Goal: Task Accomplishment & Management: Use online tool/utility

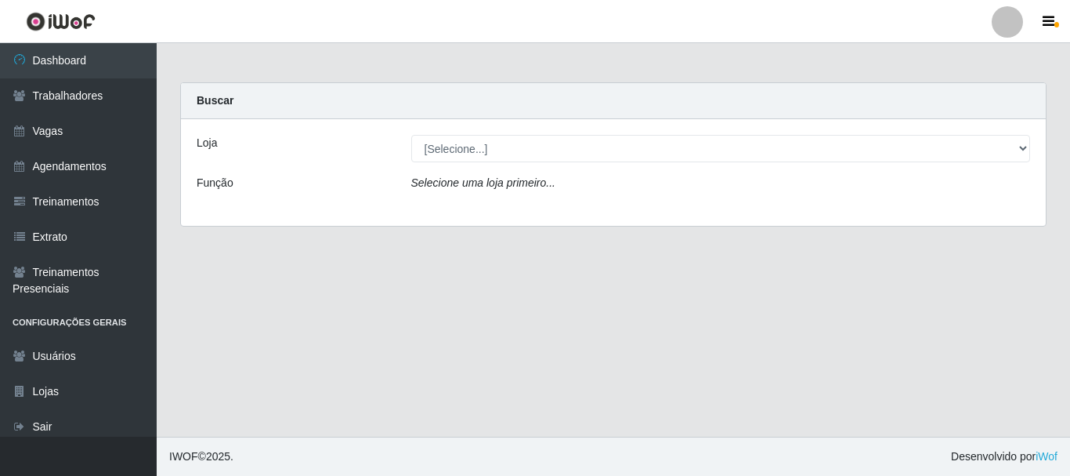
click at [490, 182] on icon "Selecione uma loja primeiro..." at bounding box center [483, 182] width 144 height 13
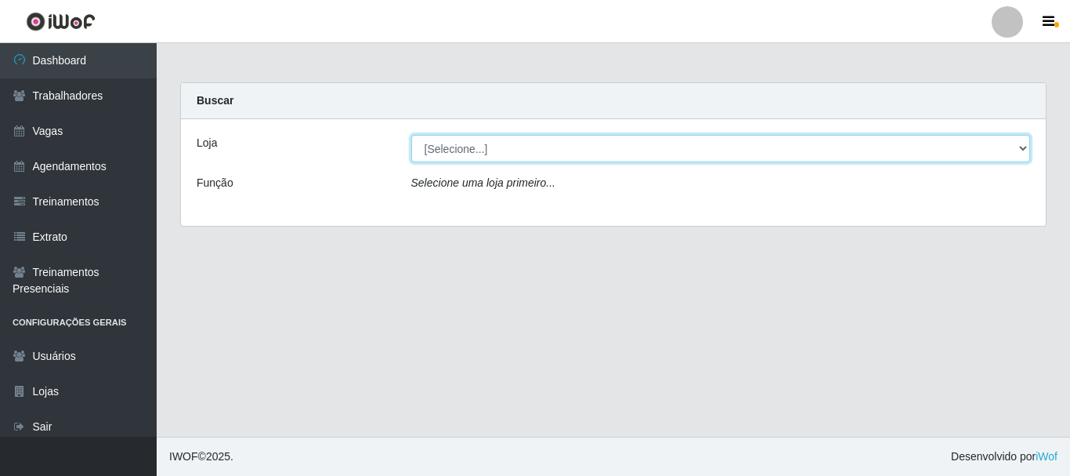
click at [450, 147] on select "[Selecione...] O Cestão - [GEOGRAPHIC_DATA]" at bounding box center [721, 148] width 620 height 27
select select "238"
click at [411, 135] on select "[Selecione...] O Cestão - [GEOGRAPHIC_DATA]" at bounding box center [721, 148] width 620 height 27
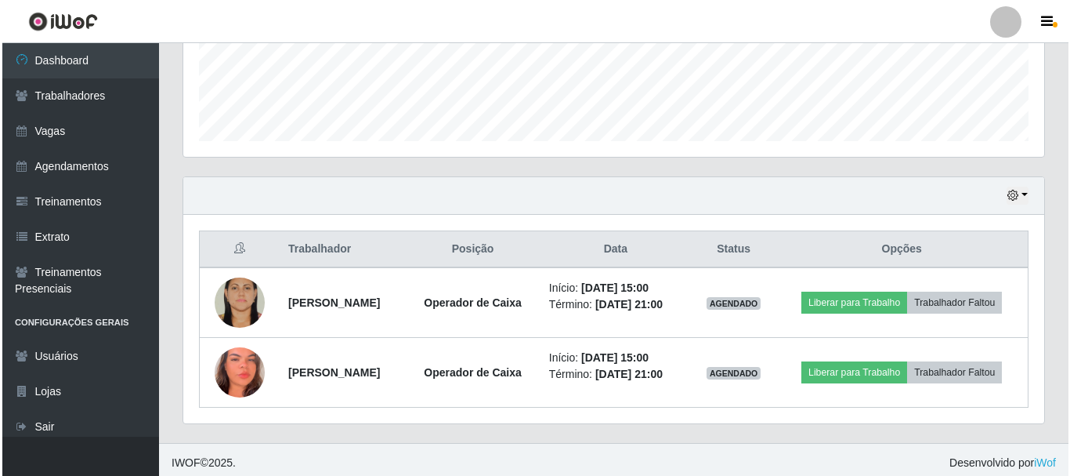
scroll to position [425, 0]
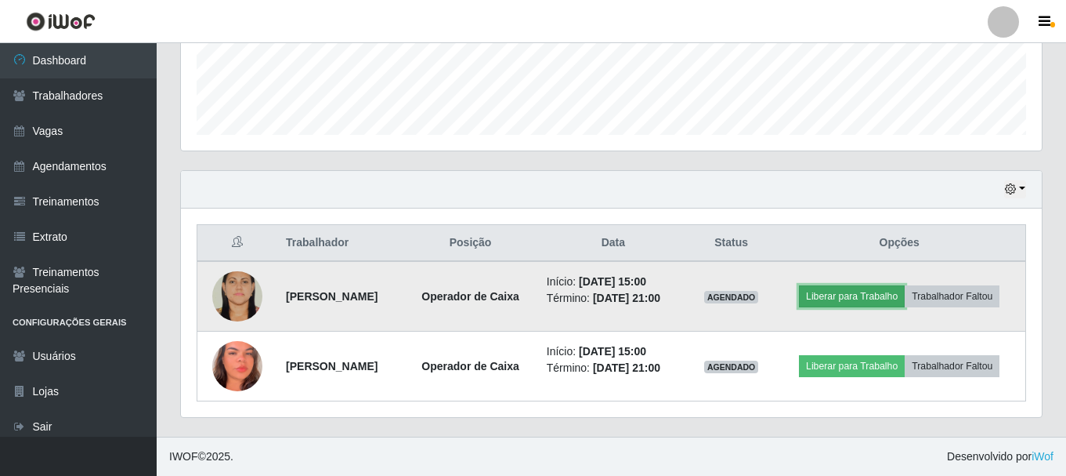
click at [845, 297] on button "Liberar para Trabalho" at bounding box center [852, 296] width 106 height 22
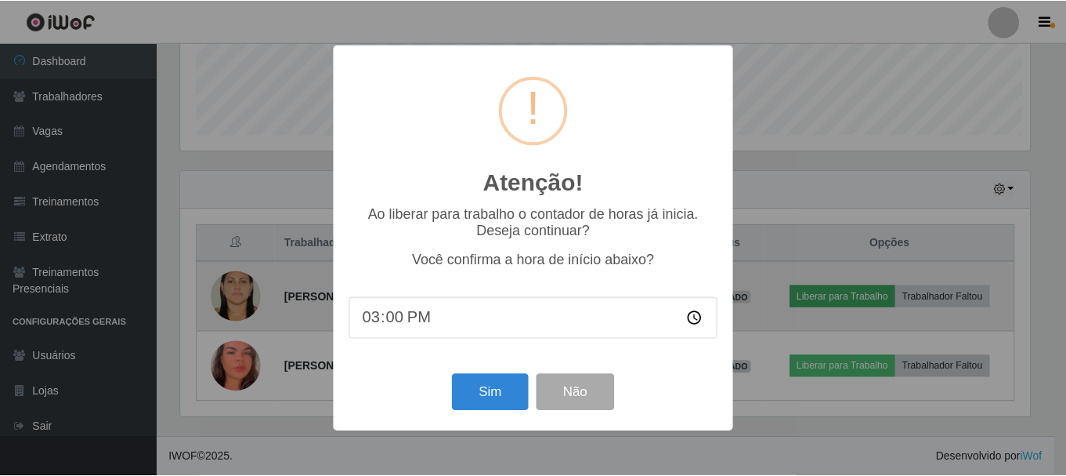
scroll to position [325, 853]
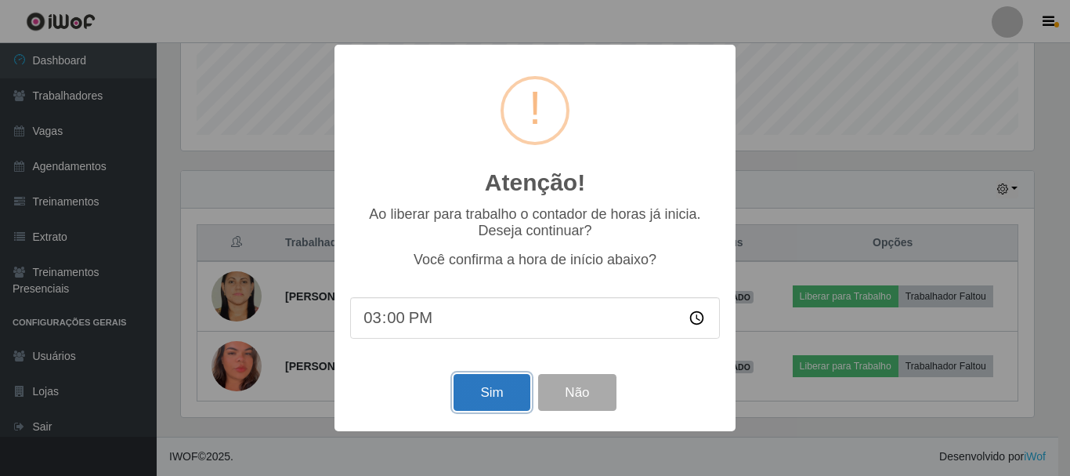
click at [478, 401] on button "Sim" at bounding box center [492, 392] width 76 height 37
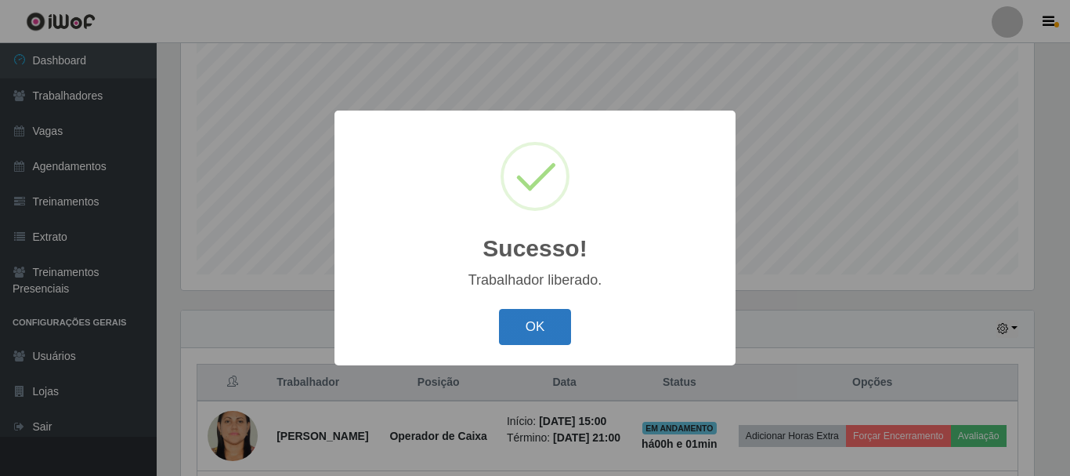
click at [534, 327] on button "OK" at bounding box center [535, 327] width 73 height 37
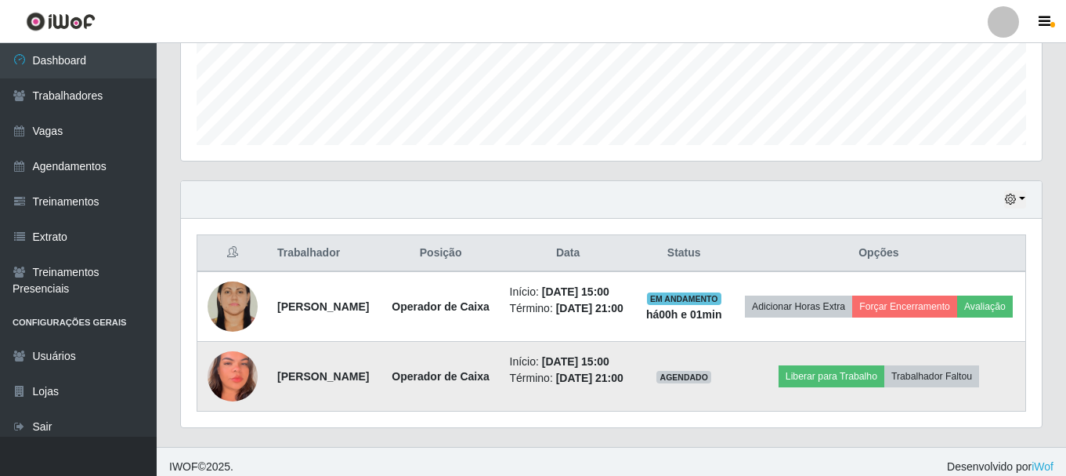
scroll to position [443, 0]
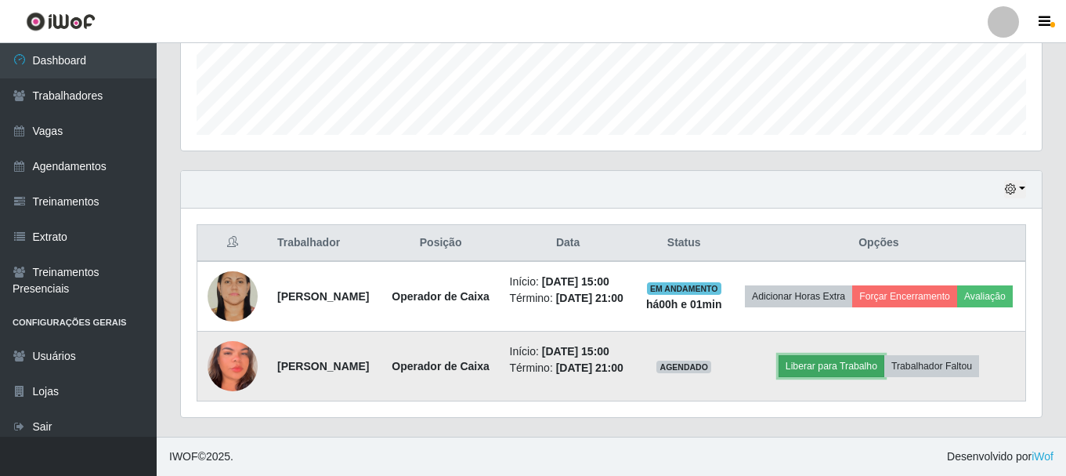
click at [837, 377] on button "Liberar para Trabalho" at bounding box center [832, 366] width 106 height 22
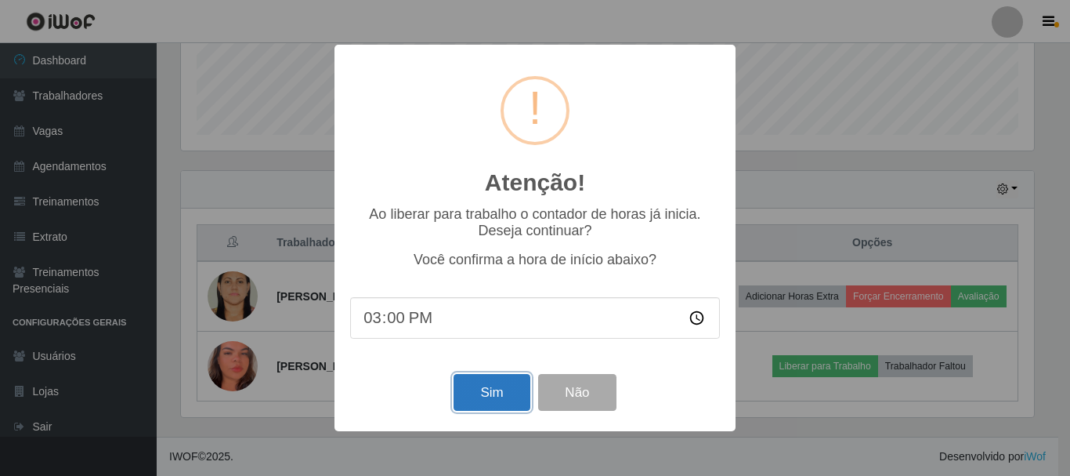
click at [479, 389] on button "Sim" at bounding box center [492, 392] width 76 height 37
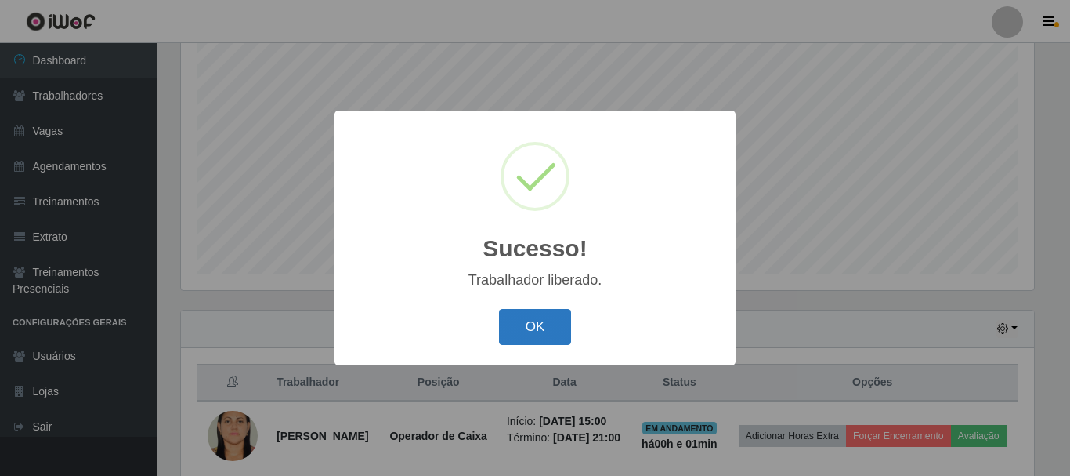
click at [547, 331] on button "OK" at bounding box center [535, 327] width 73 height 37
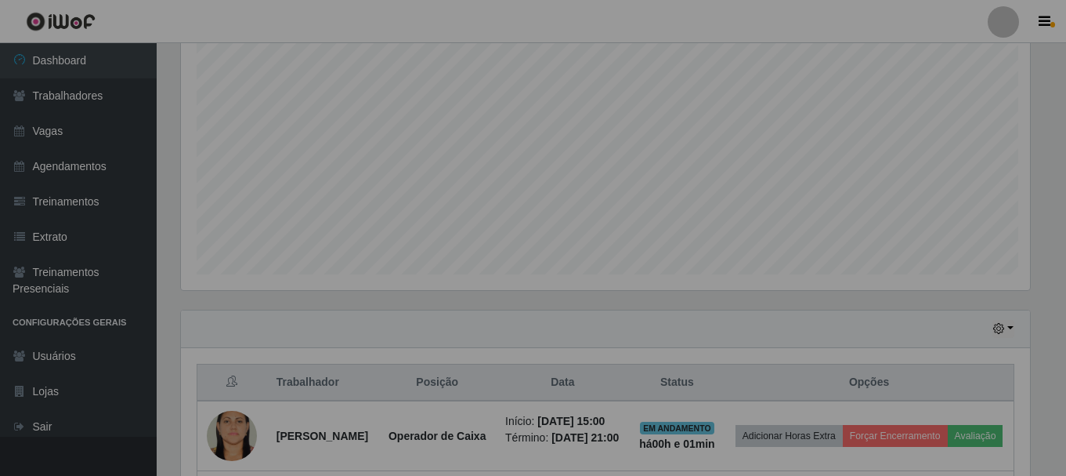
scroll to position [325, 861]
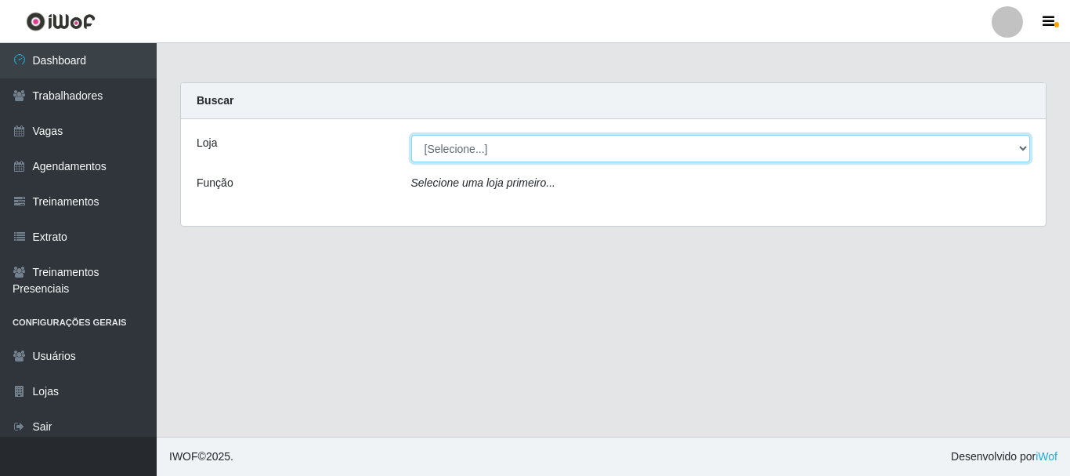
click at [961, 147] on select "[Selecione...] O Cestão - [GEOGRAPHIC_DATA]" at bounding box center [721, 148] width 620 height 27
select select "238"
click at [411, 135] on select "[Selecione...] O Cestão - [GEOGRAPHIC_DATA]" at bounding box center [721, 148] width 620 height 27
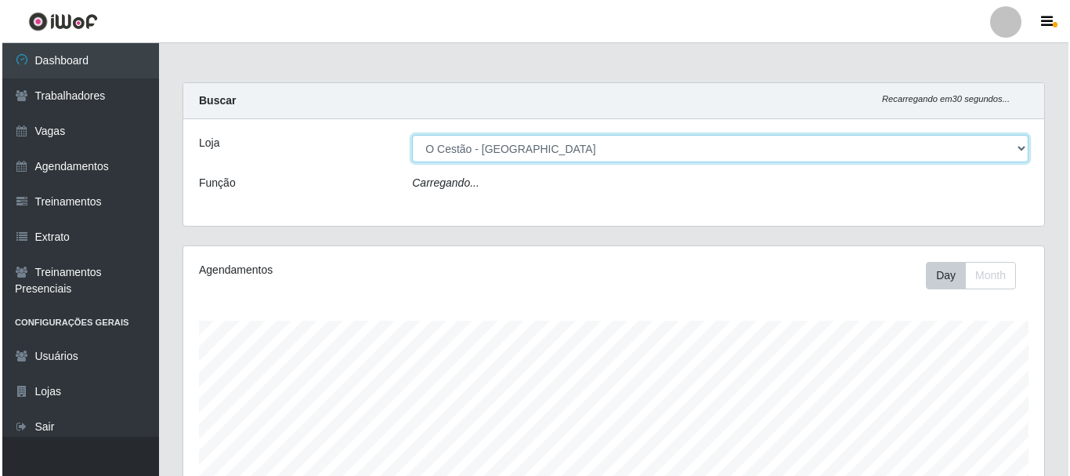
scroll to position [325, 861]
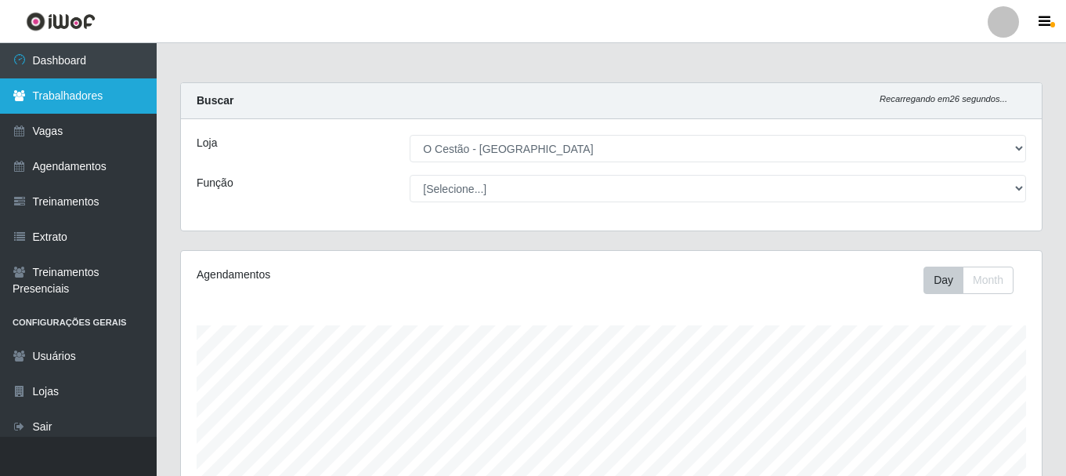
click at [104, 107] on link "Trabalhadores" at bounding box center [78, 95] width 157 height 35
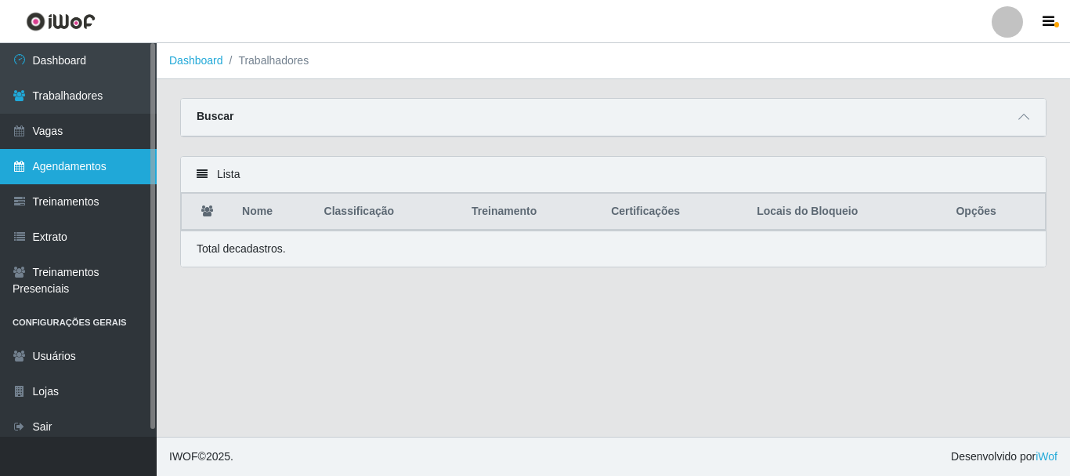
click at [88, 161] on link "Agendamentos" at bounding box center [78, 166] width 157 height 35
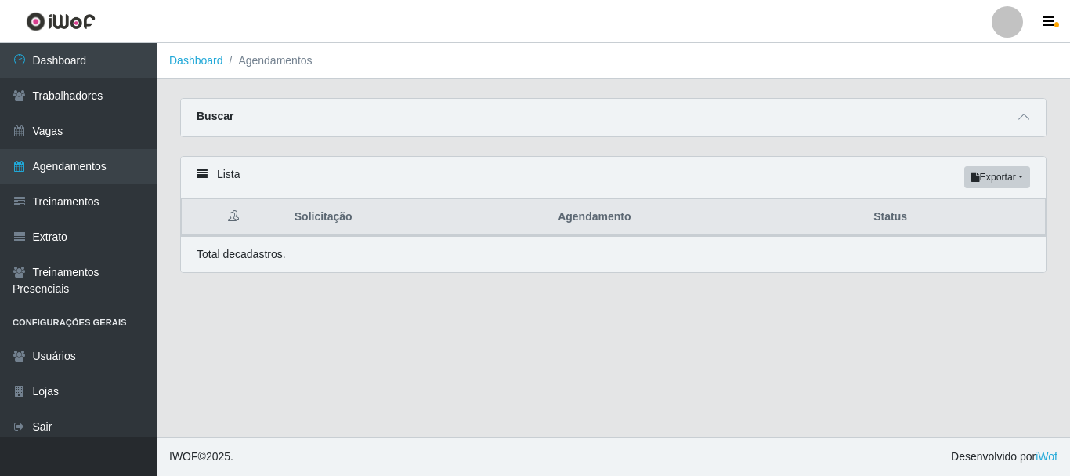
click at [1003, 134] on div "Buscar" at bounding box center [613, 118] width 865 height 38
click at [992, 114] on div "Buscar" at bounding box center [613, 118] width 865 height 38
click at [1023, 111] on span at bounding box center [1024, 117] width 19 height 18
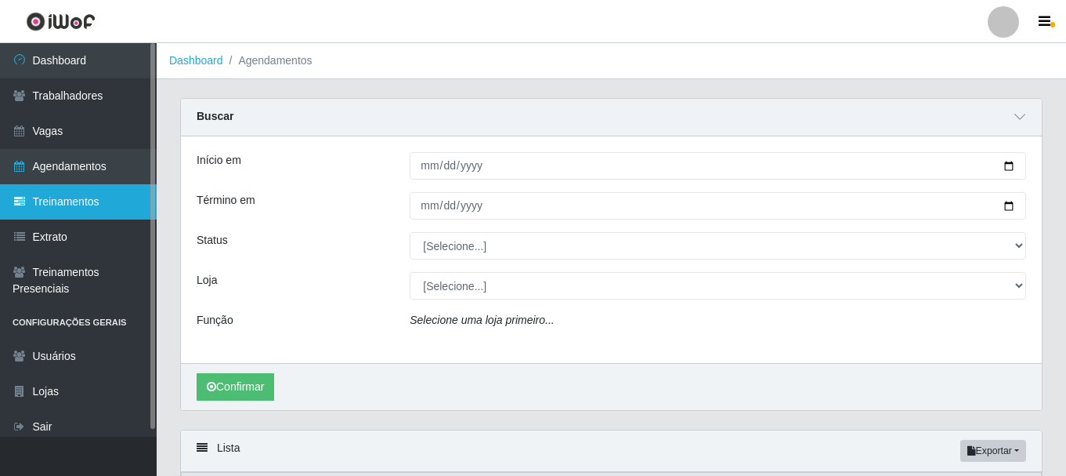
click at [71, 201] on link "Treinamentos" at bounding box center [78, 201] width 157 height 35
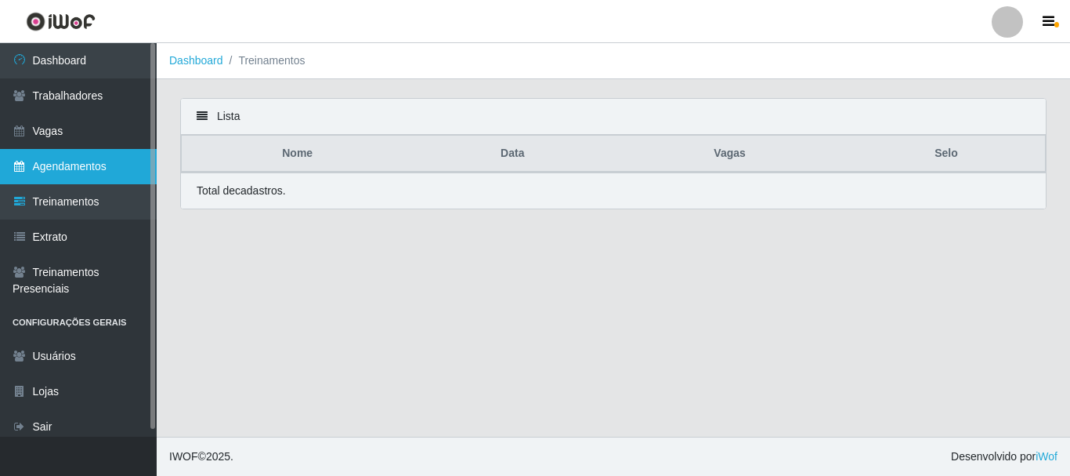
click at [72, 165] on link "Agendamentos" at bounding box center [78, 166] width 157 height 35
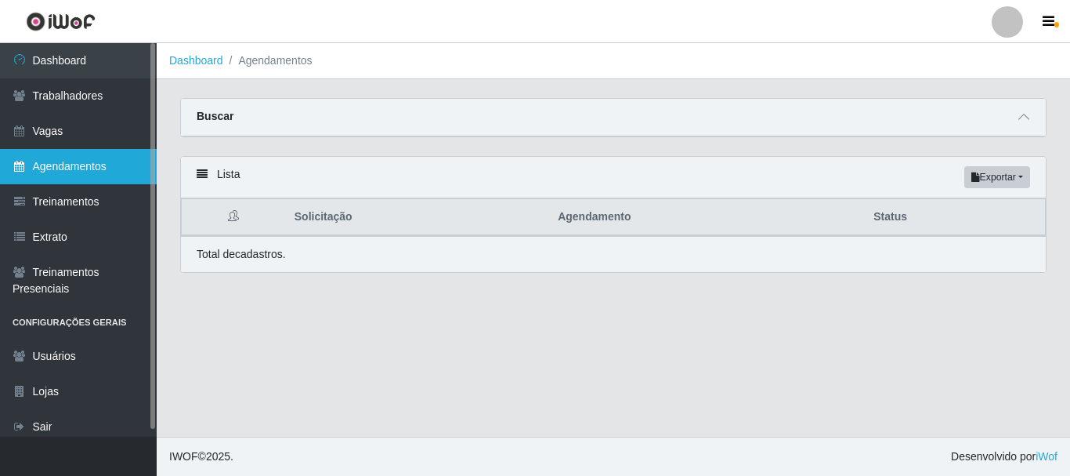
click at [68, 149] on link "Agendamentos" at bounding box center [78, 166] width 157 height 35
